Goal: Information Seeking & Learning: Learn about a topic

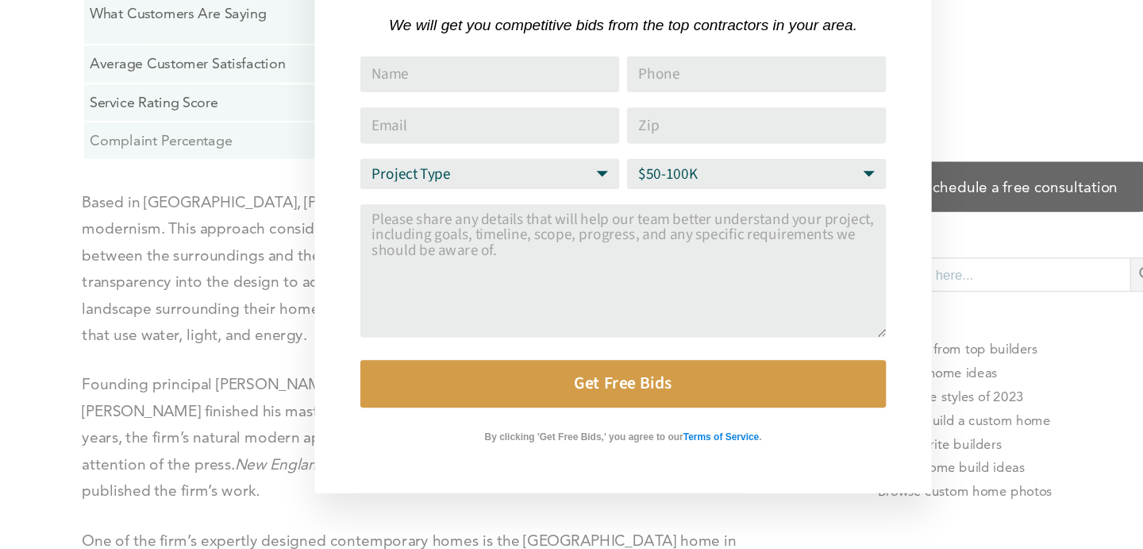
scroll to position [3121, 0]
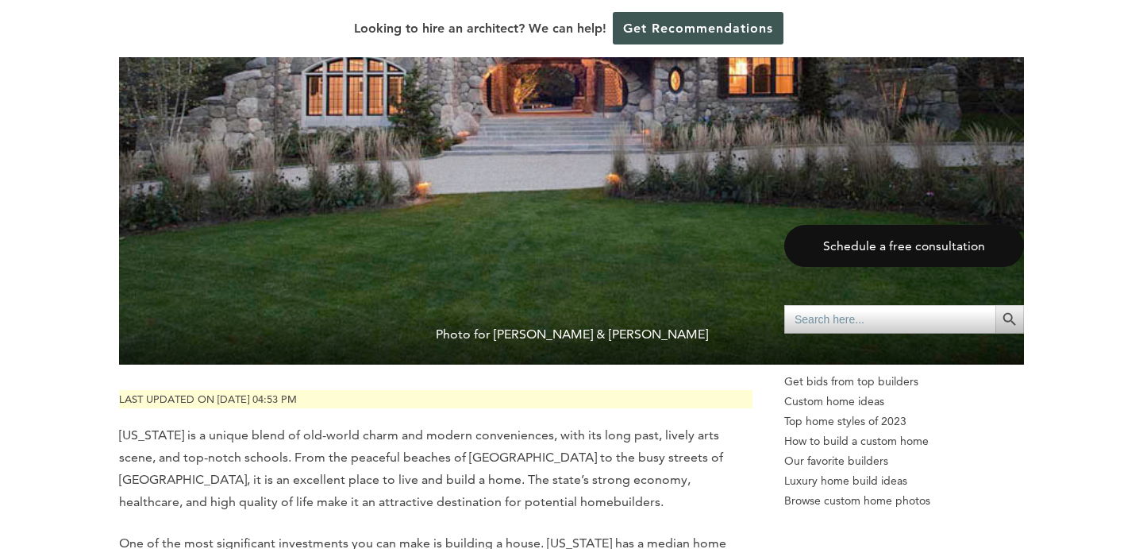
scroll to position [638, 0]
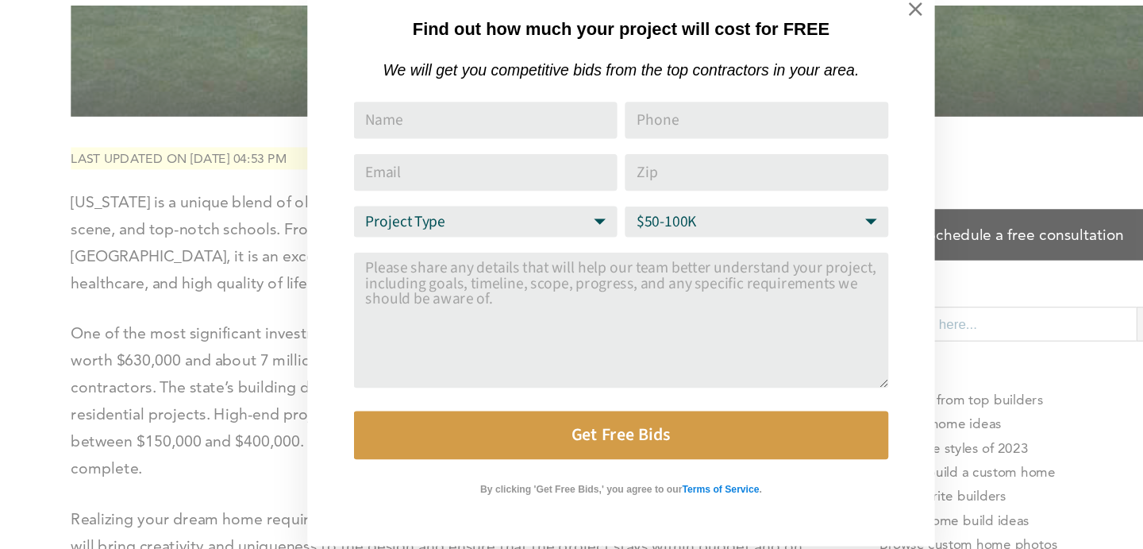
click at [142, 318] on div "Find out how much your project will cost for FREE We will get you competitive b…" at bounding box center [571, 274] width 1143 height 549
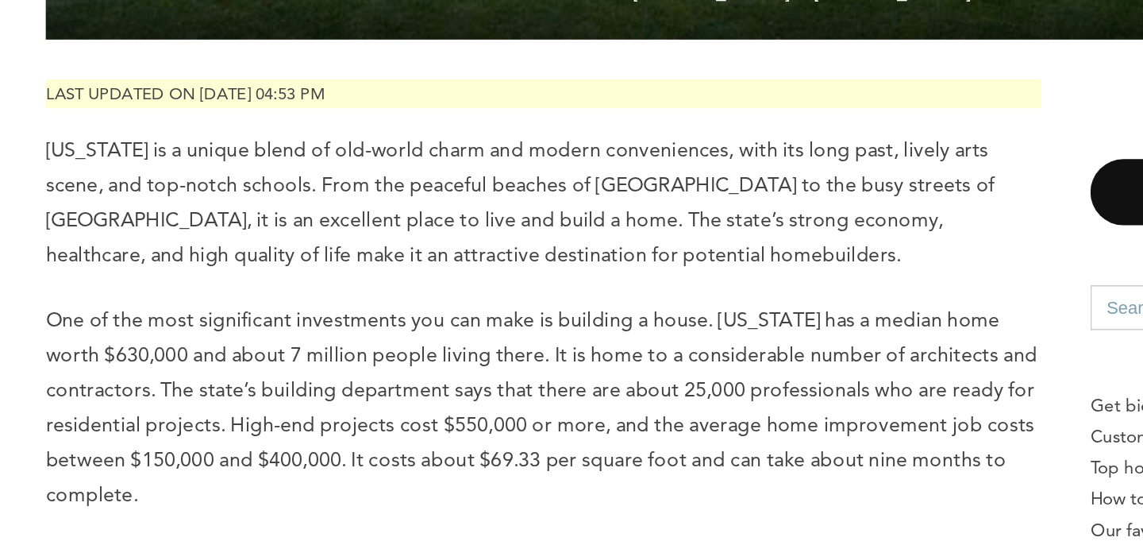
click at [378, 393] on p "One of the most significant investments you can make is building a house. [US_S…" at bounding box center [435, 382] width 633 height 133
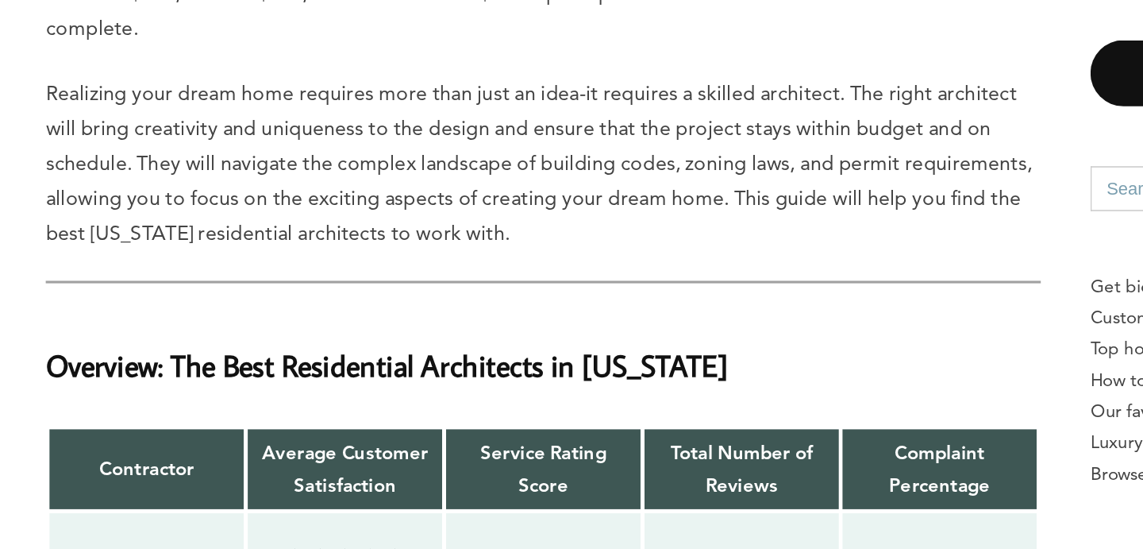
scroll to position [858, 0]
